Goal: Information Seeking & Learning: Learn about a topic

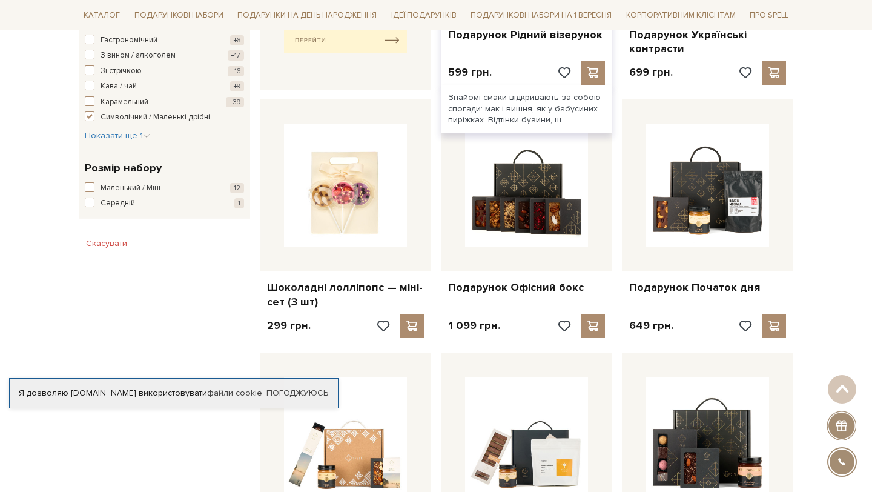
scroll to position [651, 0]
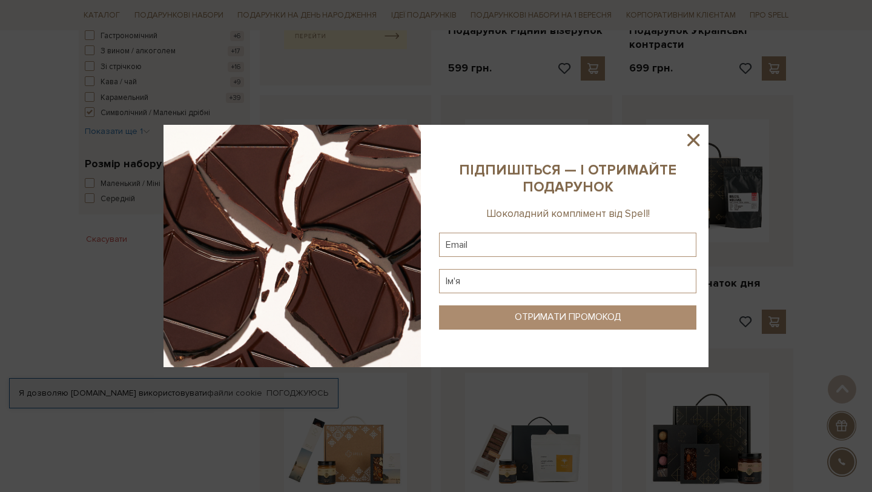
click at [691, 140] on icon at bounding box center [693, 140] width 21 height 21
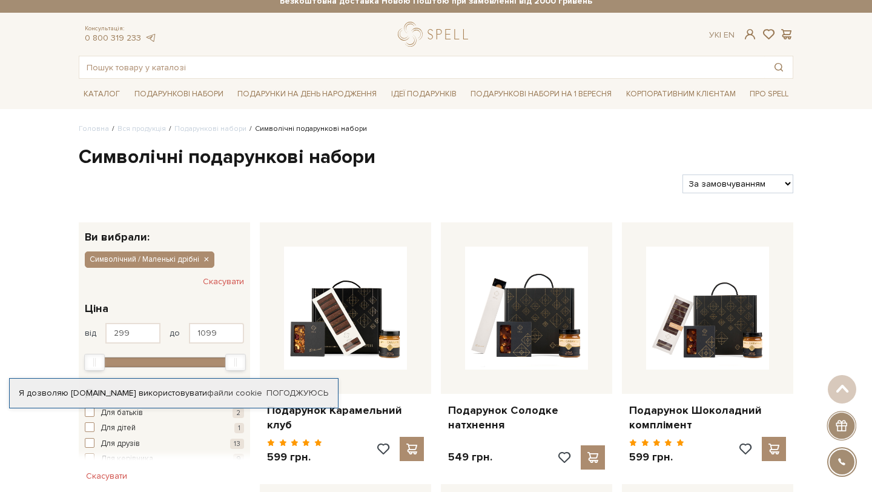
scroll to position [0, 0]
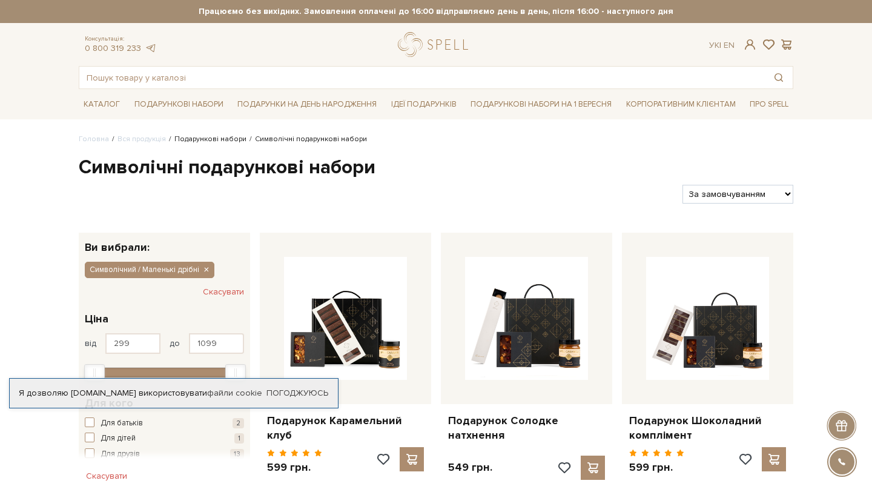
click at [213, 139] on link "Подарункові набори" at bounding box center [210, 138] width 72 height 9
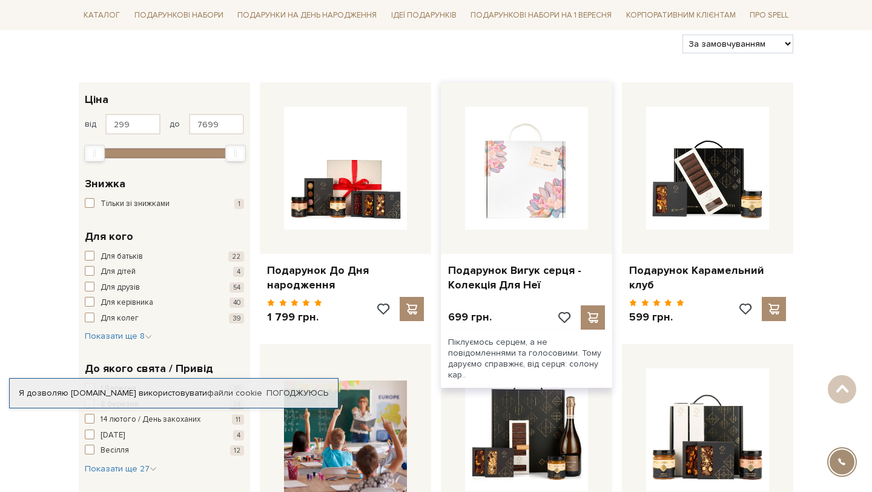
scroll to position [154, 0]
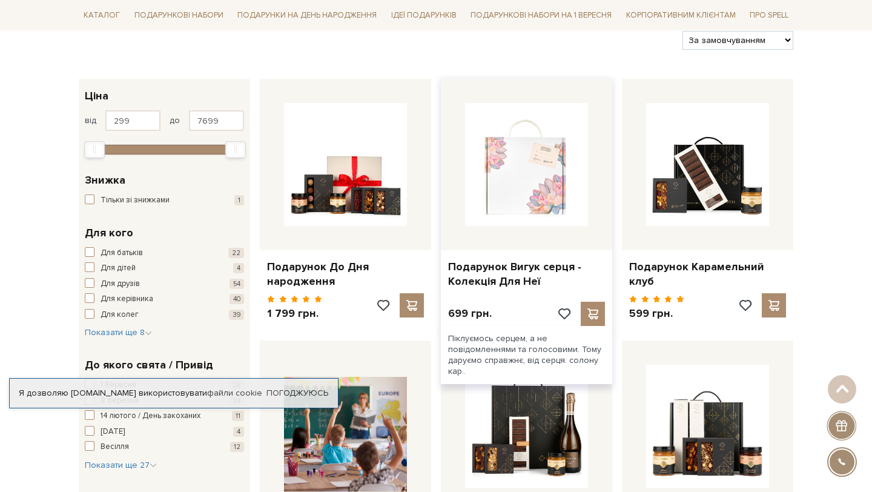
click at [548, 335] on div "Піклуємось серцем, а не повідомленнями та голосовими. Тому даруємо справжнє, ві…" at bounding box center [526, 355] width 171 height 59
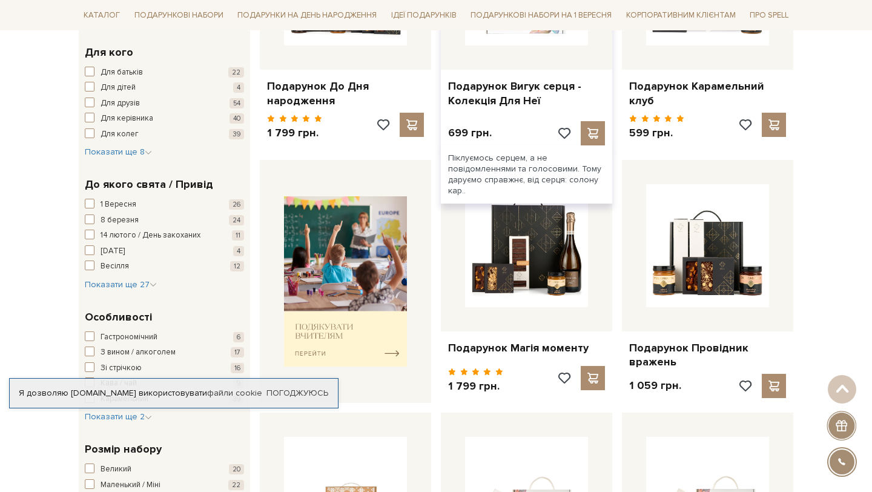
scroll to position [338, 0]
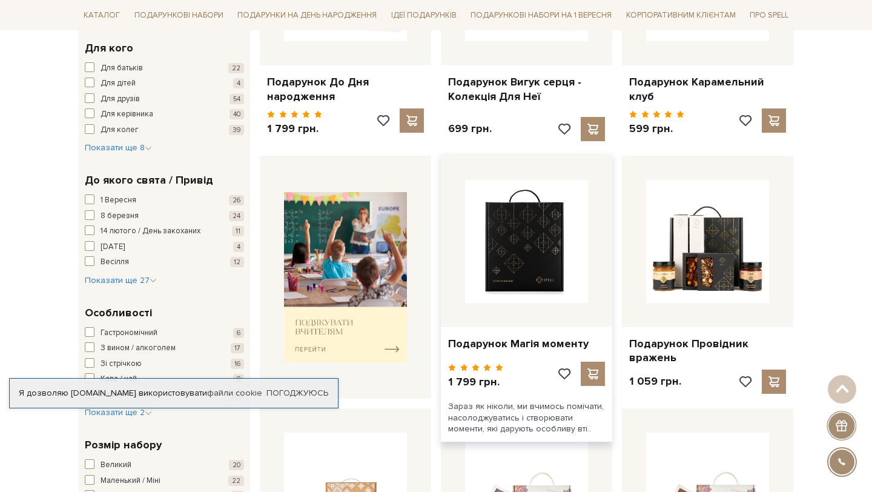
click at [532, 273] on img at bounding box center [526, 241] width 123 height 123
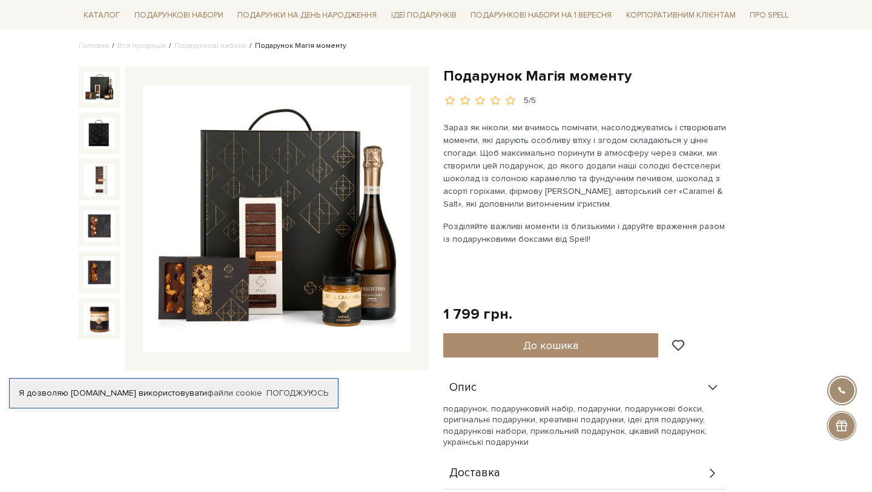
scroll to position [79, 0]
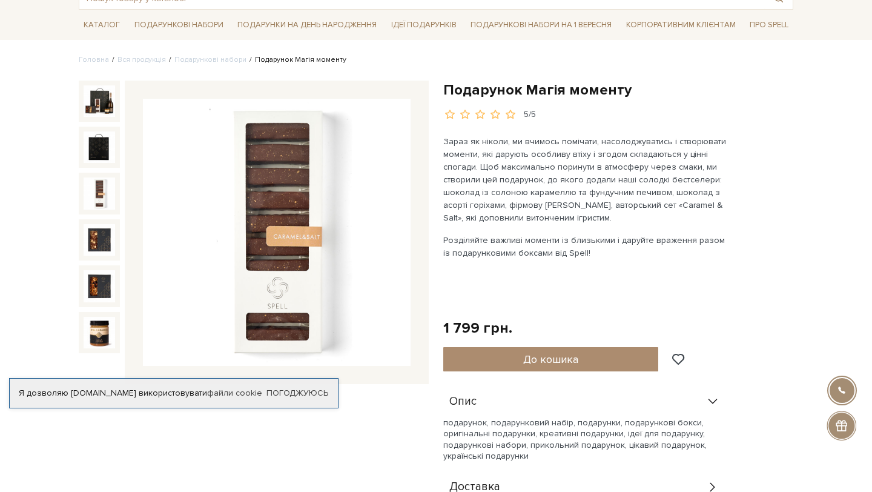
click at [99, 194] on img at bounding box center [99, 192] width 31 height 31
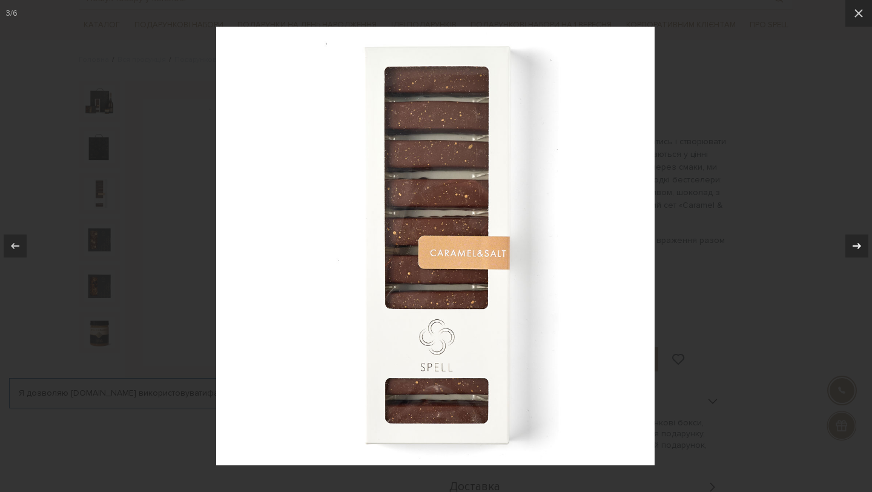
click at [855, 246] on icon at bounding box center [856, 246] width 8 height 6
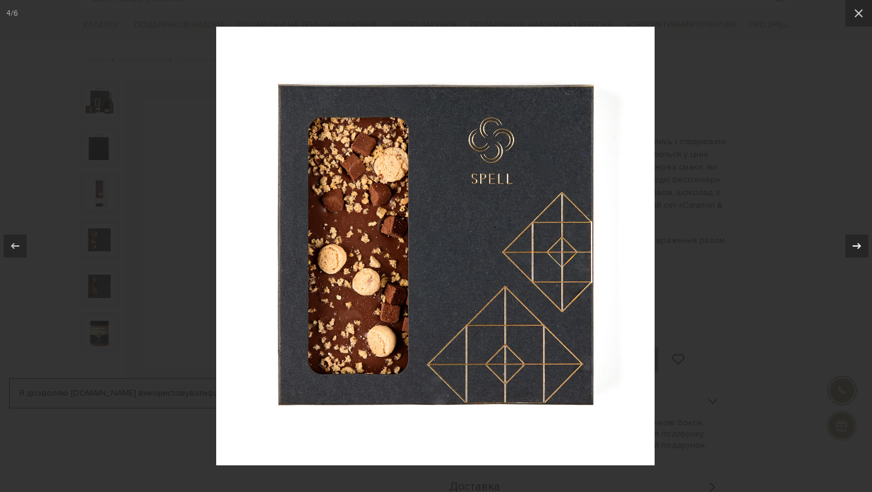
click at [855, 246] on icon at bounding box center [856, 246] width 8 height 6
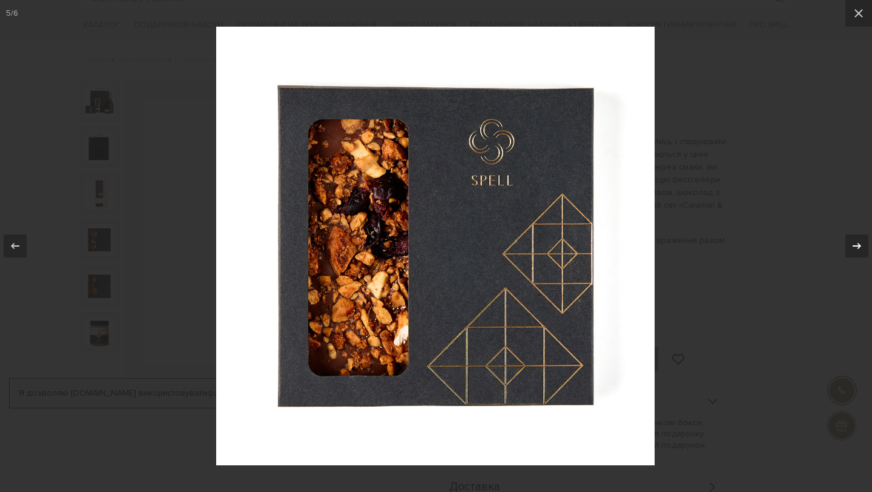
click at [855, 246] on icon at bounding box center [856, 246] width 8 height 6
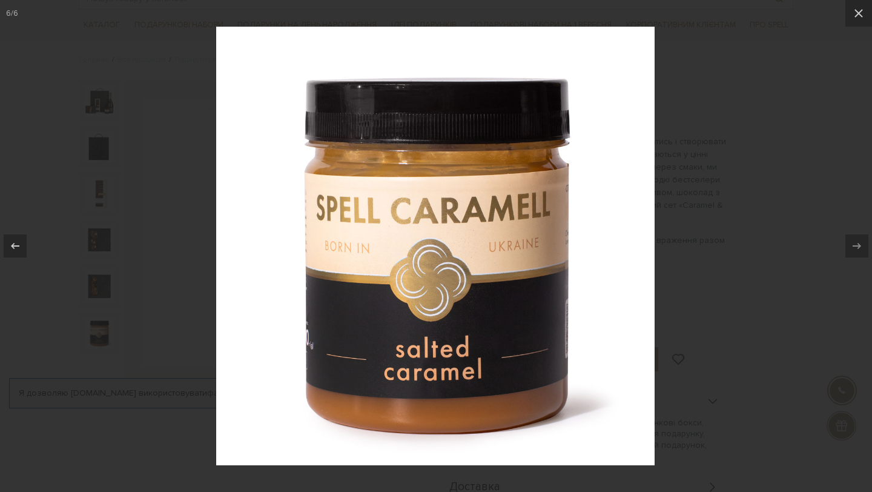
click at [727, 281] on div at bounding box center [436, 246] width 872 height 492
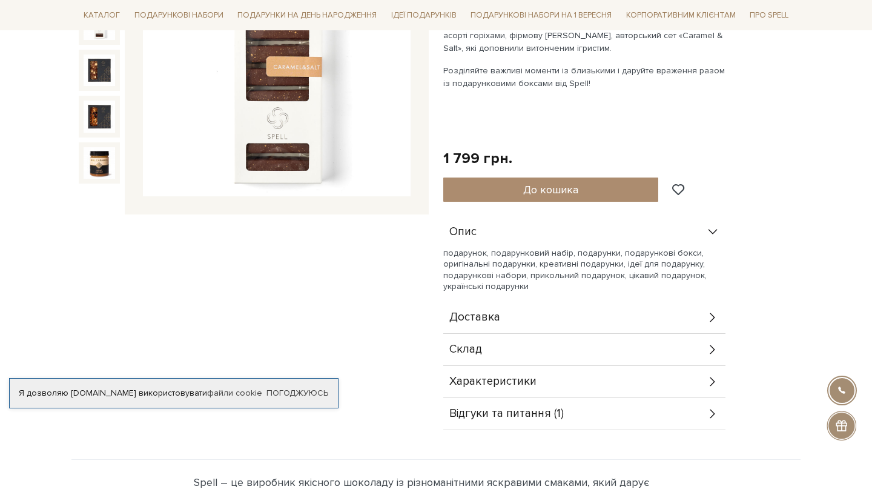
scroll to position [267, 0]
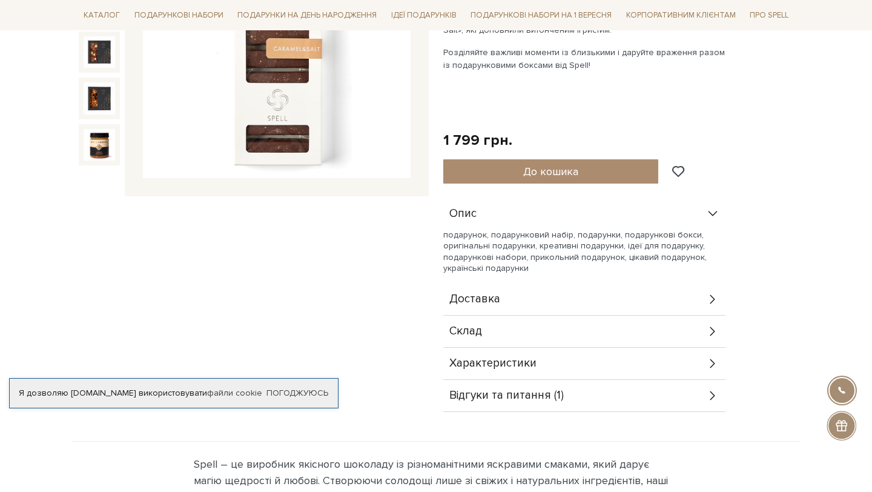
click at [510, 340] on div "Склад" at bounding box center [584, 330] width 282 height 31
